Goal: Find specific page/section: Find specific page/section

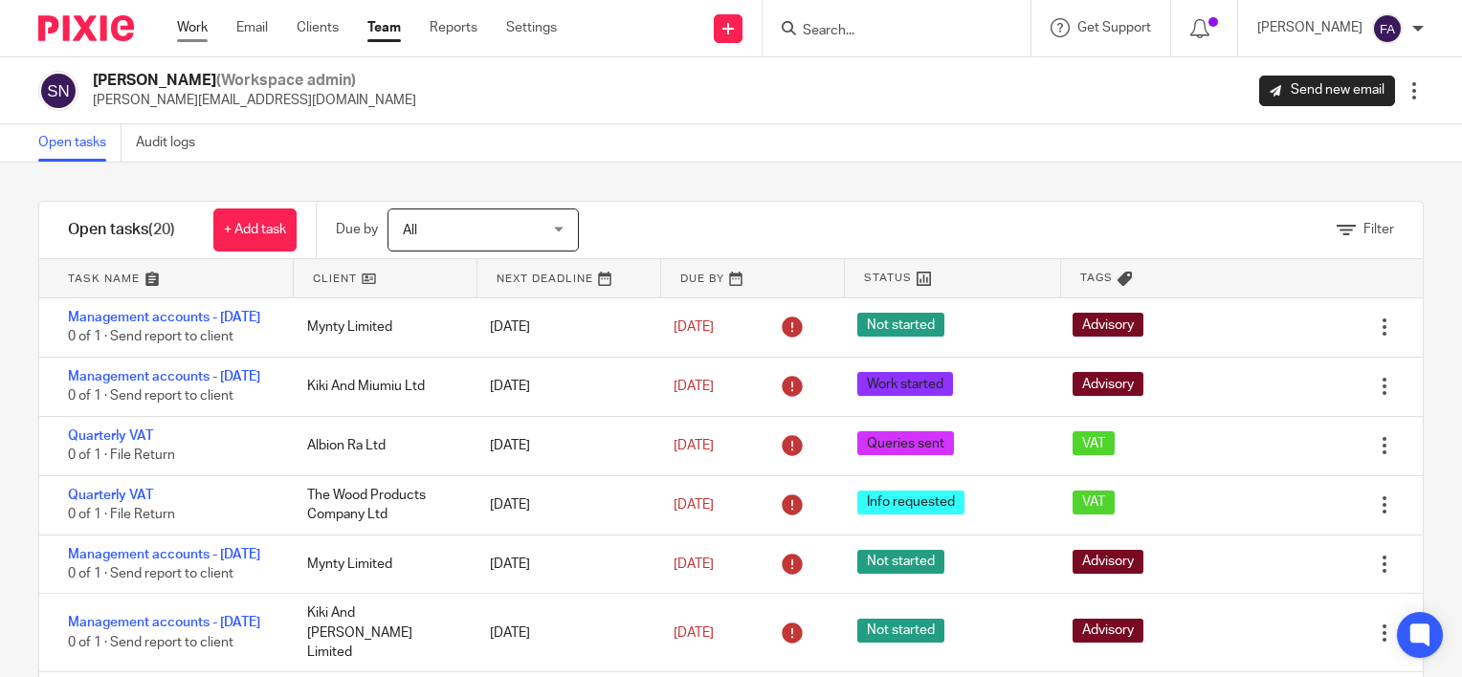
click at [199, 23] on link "Work" at bounding box center [192, 27] width 31 height 19
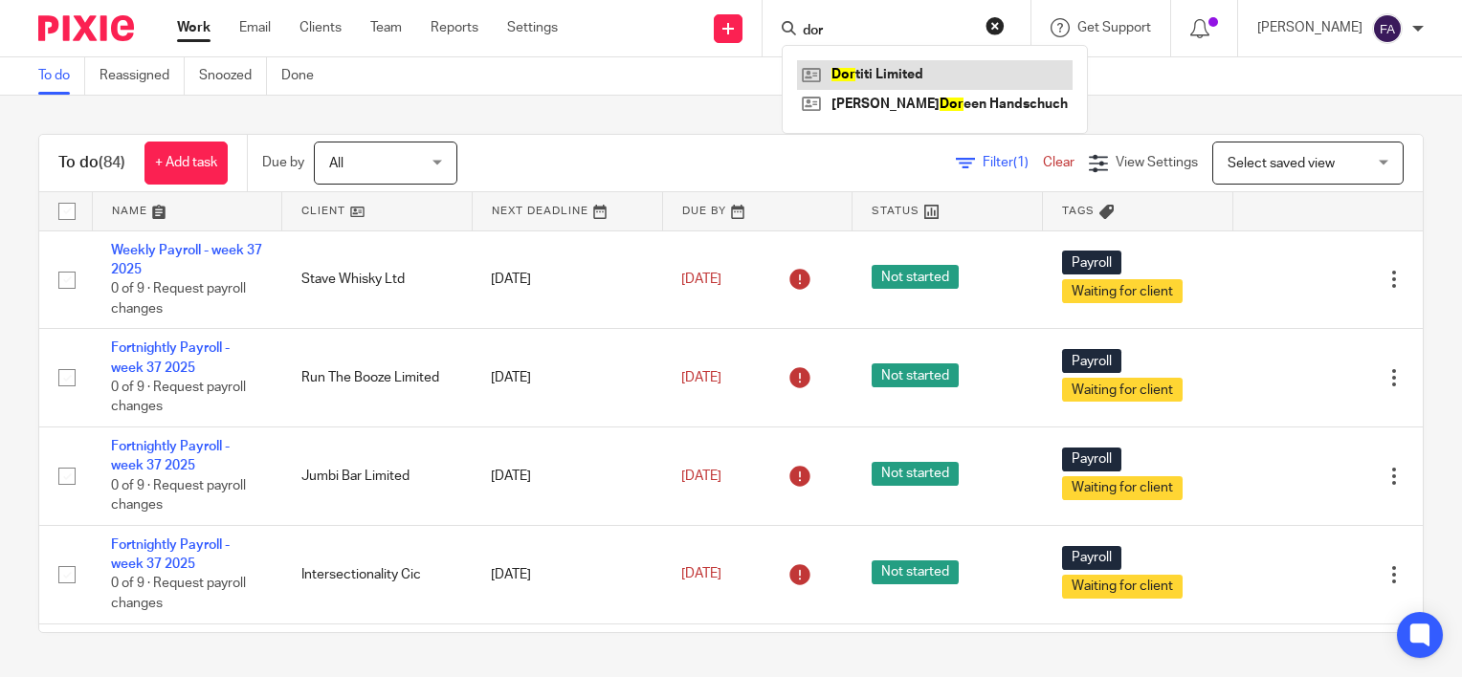
type input "dor"
click at [899, 63] on link at bounding box center [934, 74] width 275 height 29
